Goal: Entertainment & Leisure: Browse casually

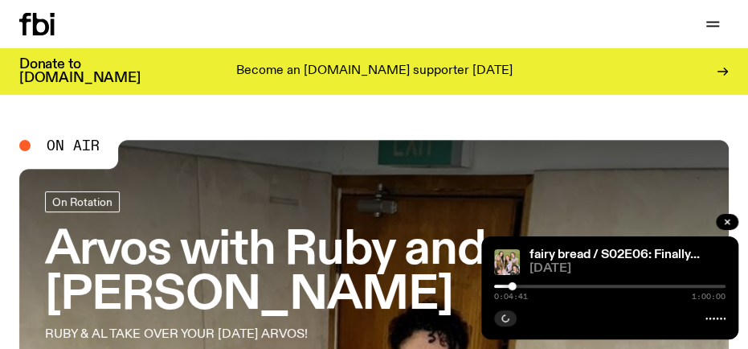
click at [363, 64] on p "Become an [DOMAIN_NAME] supporter [DATE]" at bounding box center [374, 71] width 276 height 14
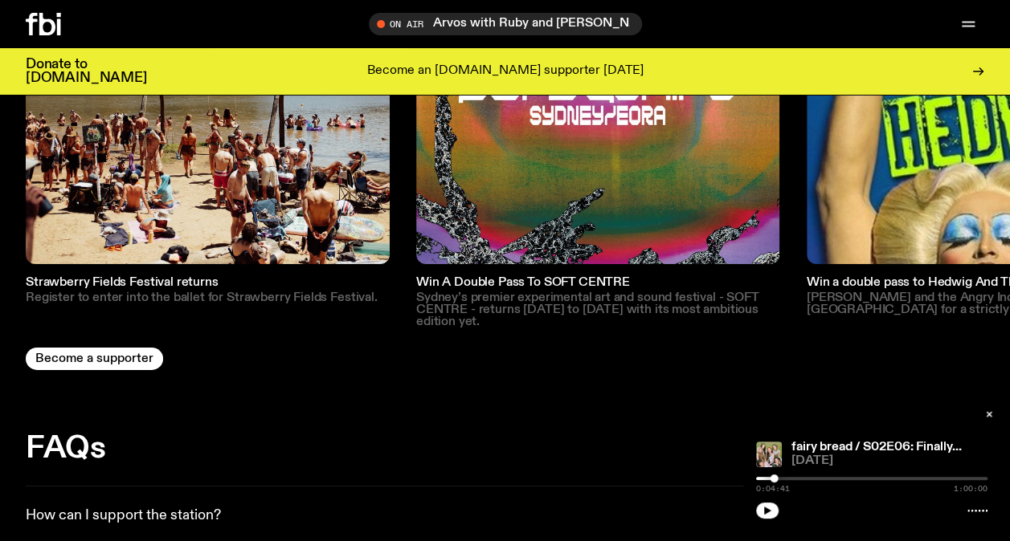
scroll to position [2559, 0]
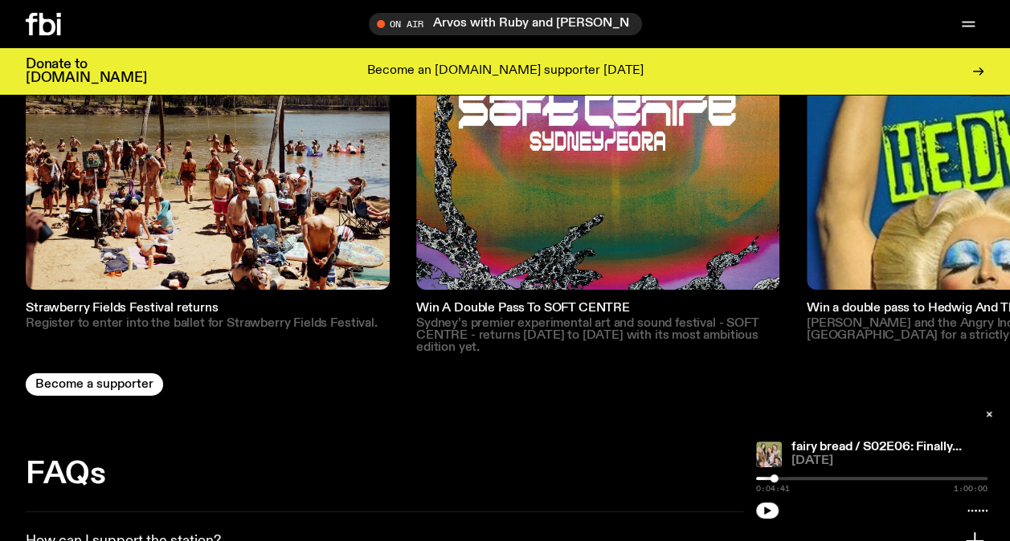
click at [739, 192] on img at bounding box center [598, 108] width 364 height 364
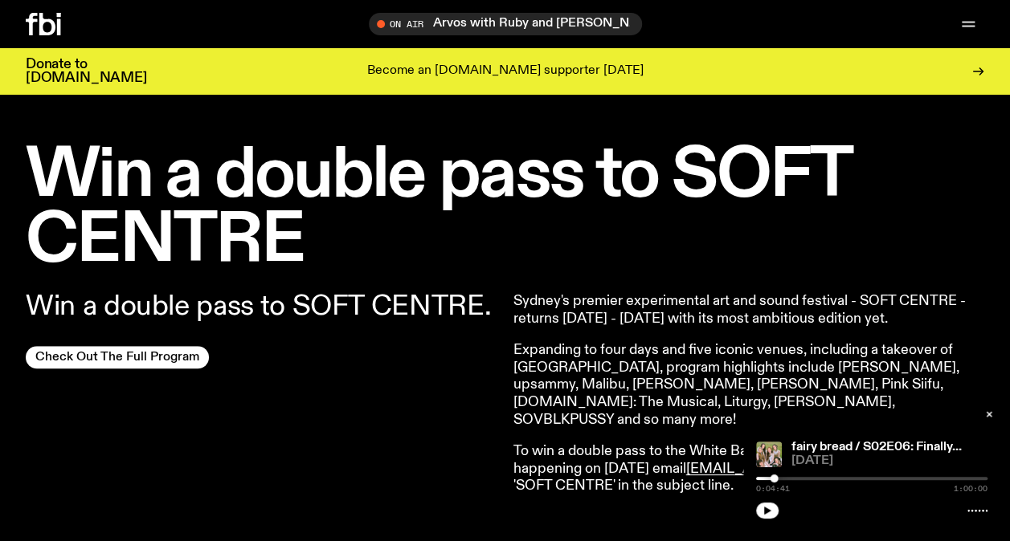
scroll to position [472, 0]
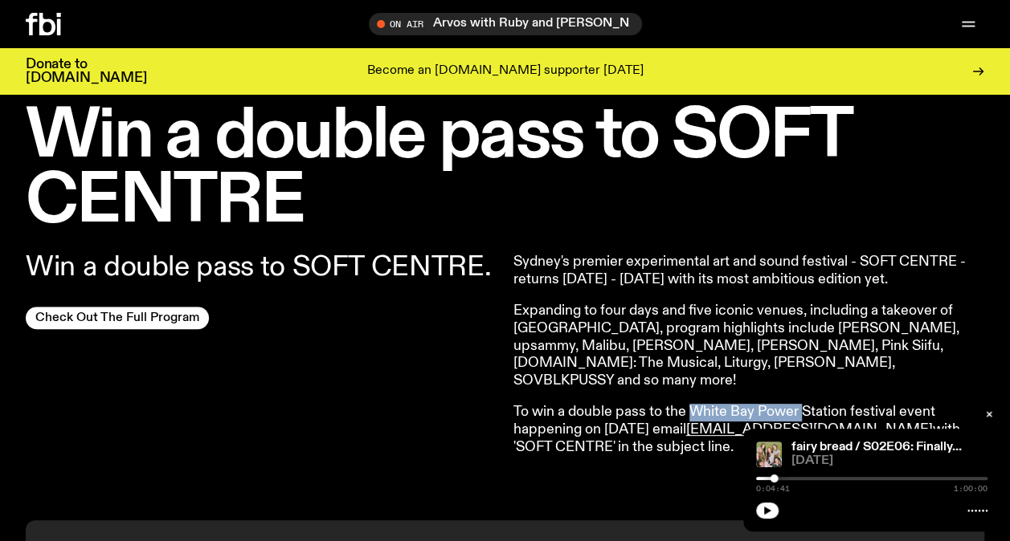
drag, startPoint x: 691, startPoint y: 391, endPoint x: 804, endPoint y: 395, distance: 113.3
click at [804, 404] on p "To win a double pass to the White Bay Power Station festival event happening on…" at bounding box center [744, 430] width 463 height 52
click at [165, 315] on link "Check Out The Full Program" at bounding box center [117, 318] width 183 height 22
